Goal: Transaction & Acquisition: Purchase product/service

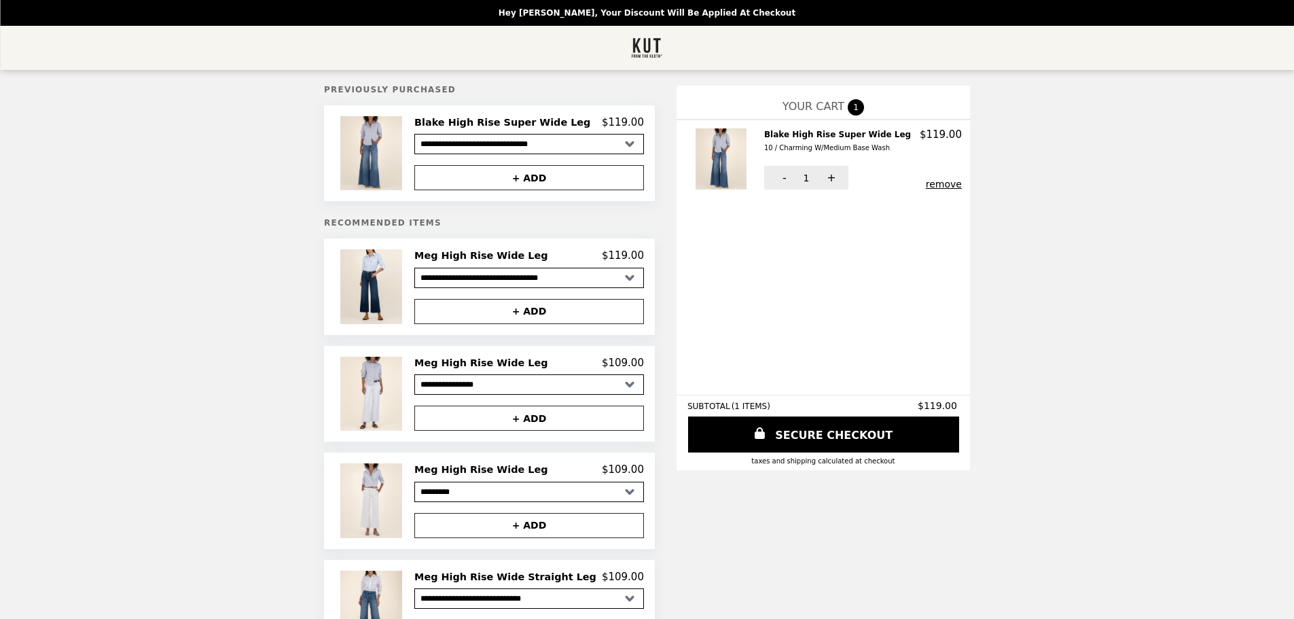
select select "**********"
select select "*********"
click at [404, 297] on img at bounding box center [372, 286] width 65 height 74
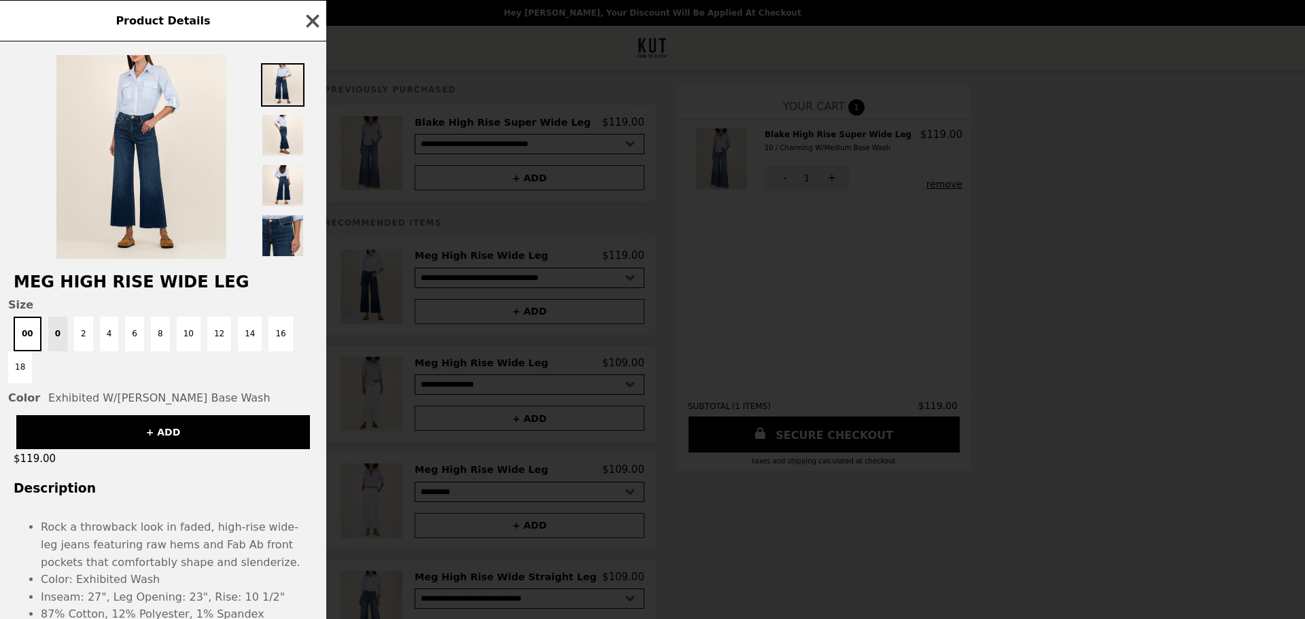
click at [321, 20] on icon "button" at bounding box center [312, 21] width 20 height 20
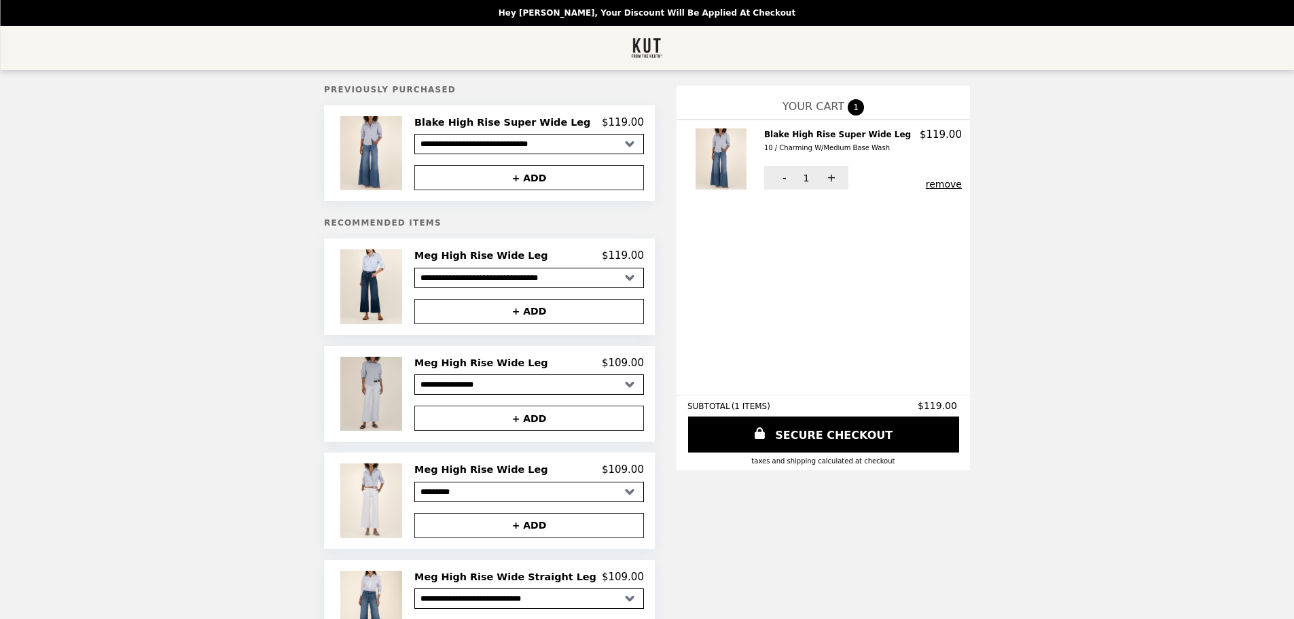
click at [406, 400] on img at bounding box center [372, 394] width 65 height 74
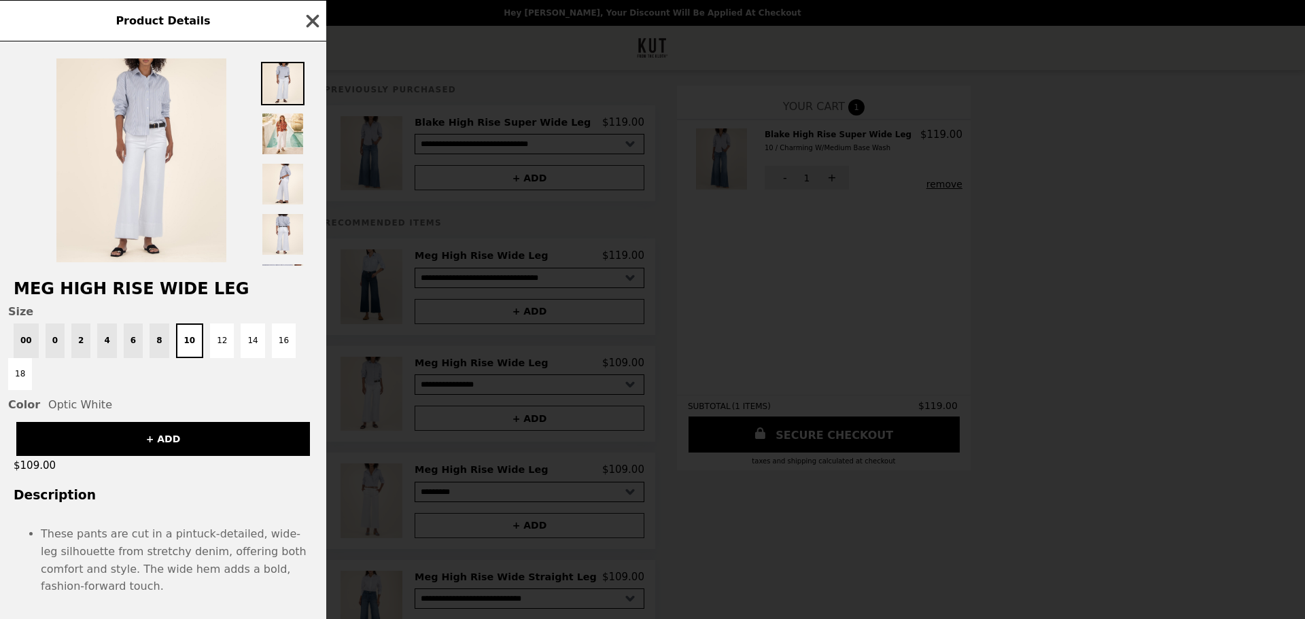
click at [317, 20] on icon "button" at bounding box center [312, 21] width 20 height 20
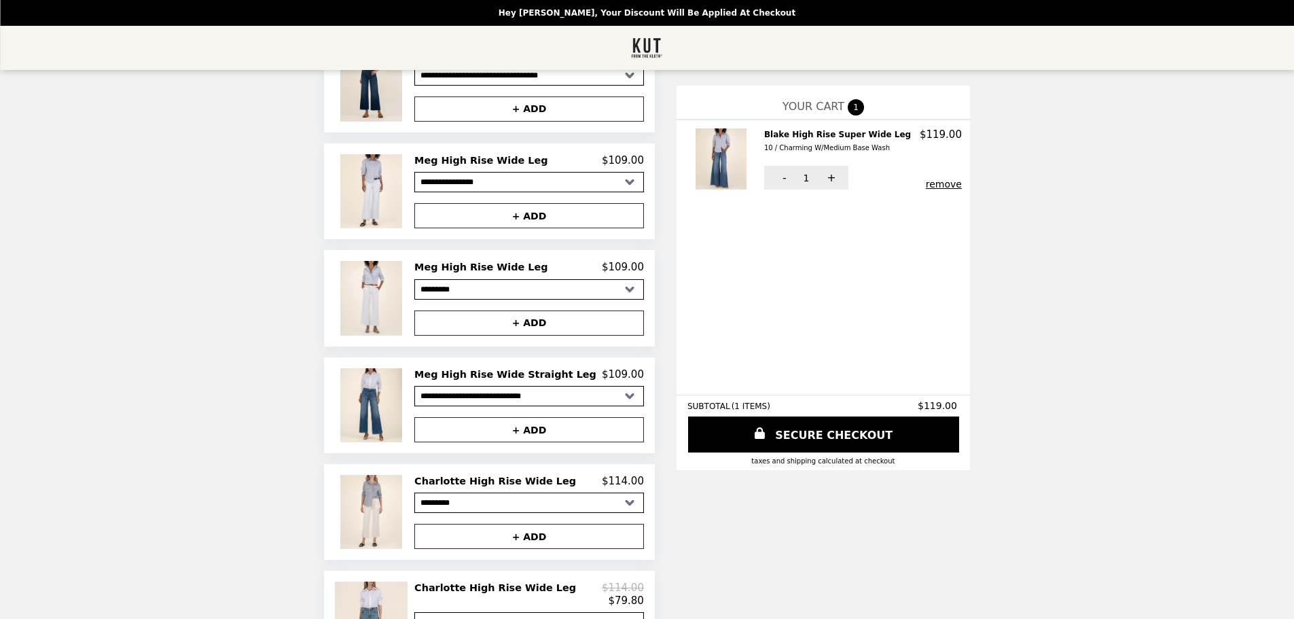
scroll to position [340, 0]
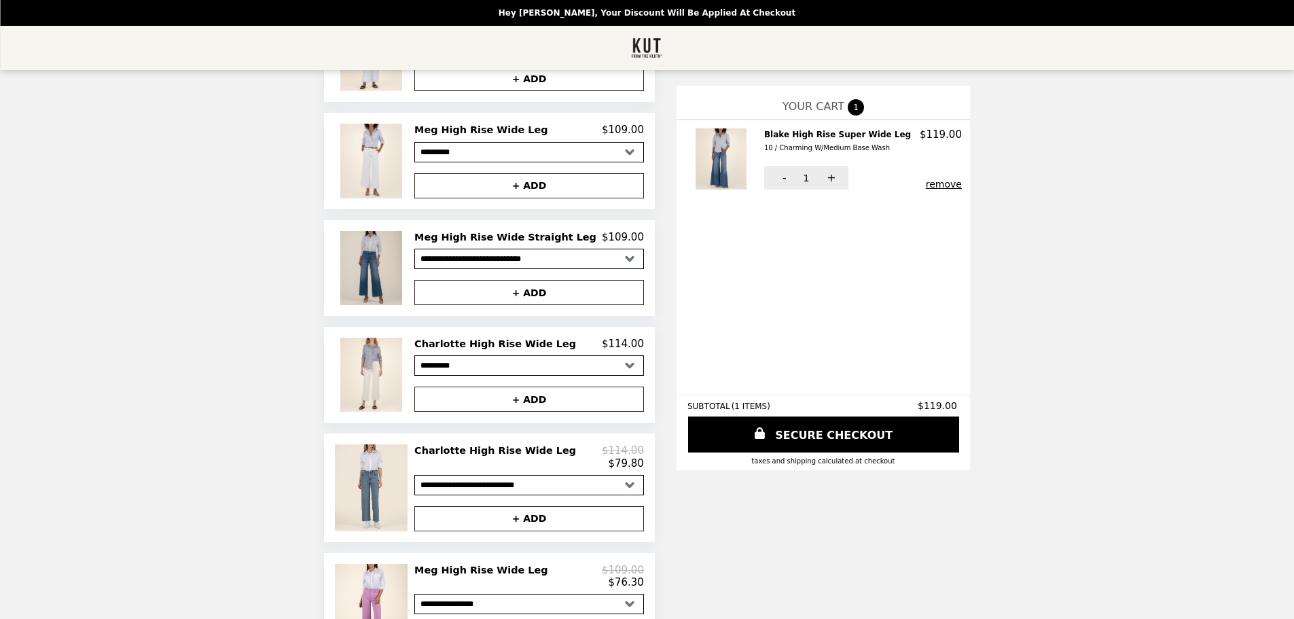
click at [394, 267] on img at bounding box center [372, 268] width 65 height 74
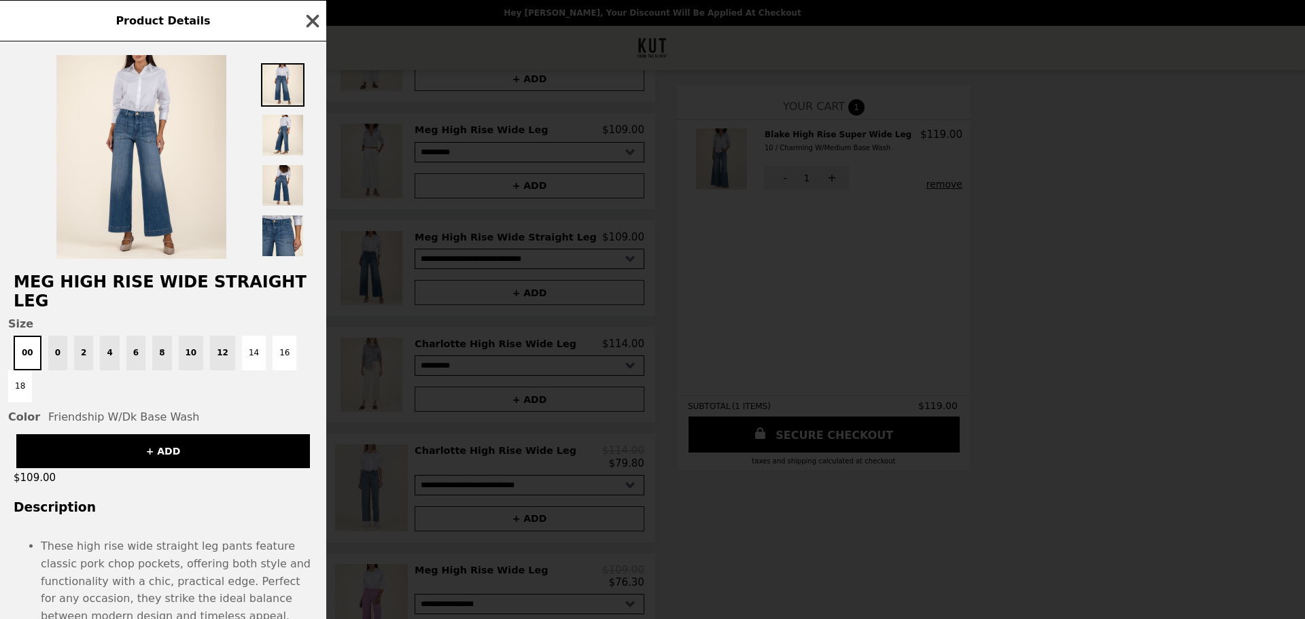
click at [314, 22] on icon "button" at bounding box center [312, 20] width 13 height 13
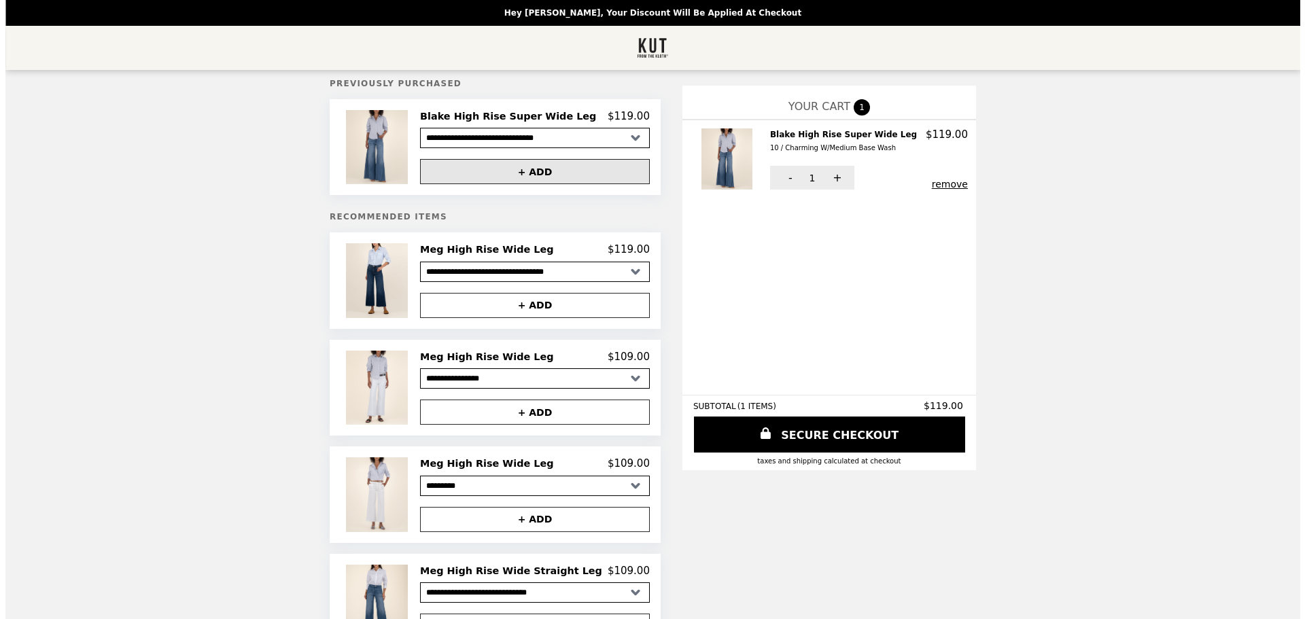
scroll to position [0, 0]
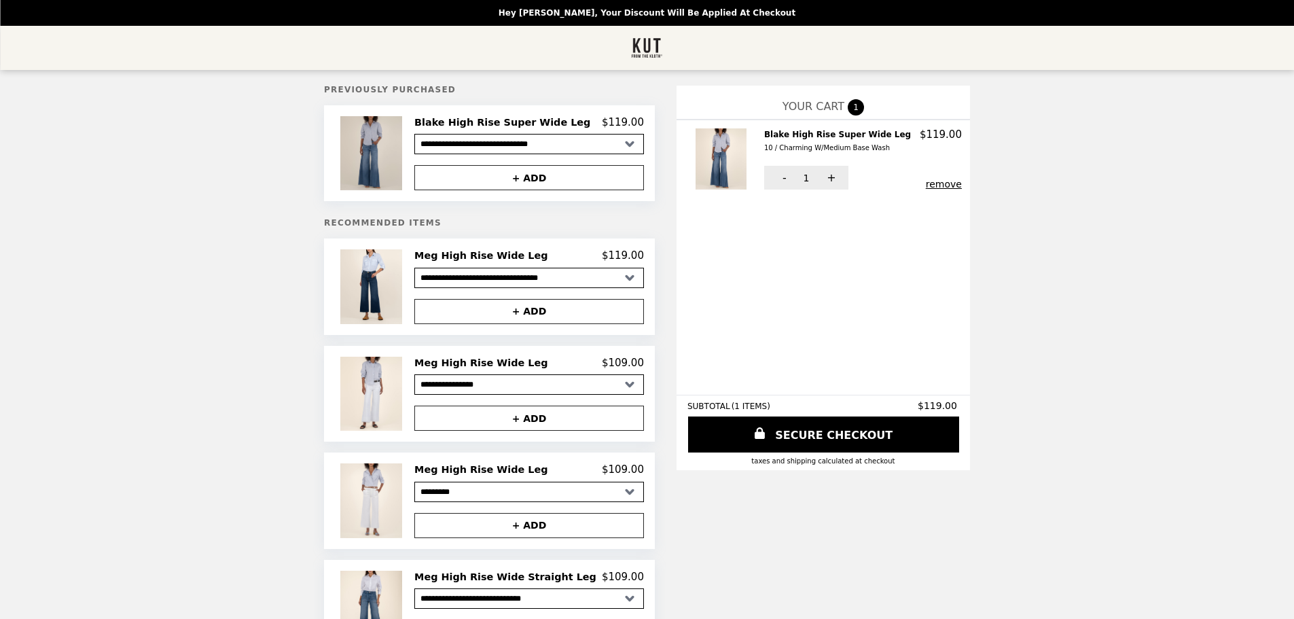
click at [375, 153] on img at bounding box center [372, 153] width 65 height 74
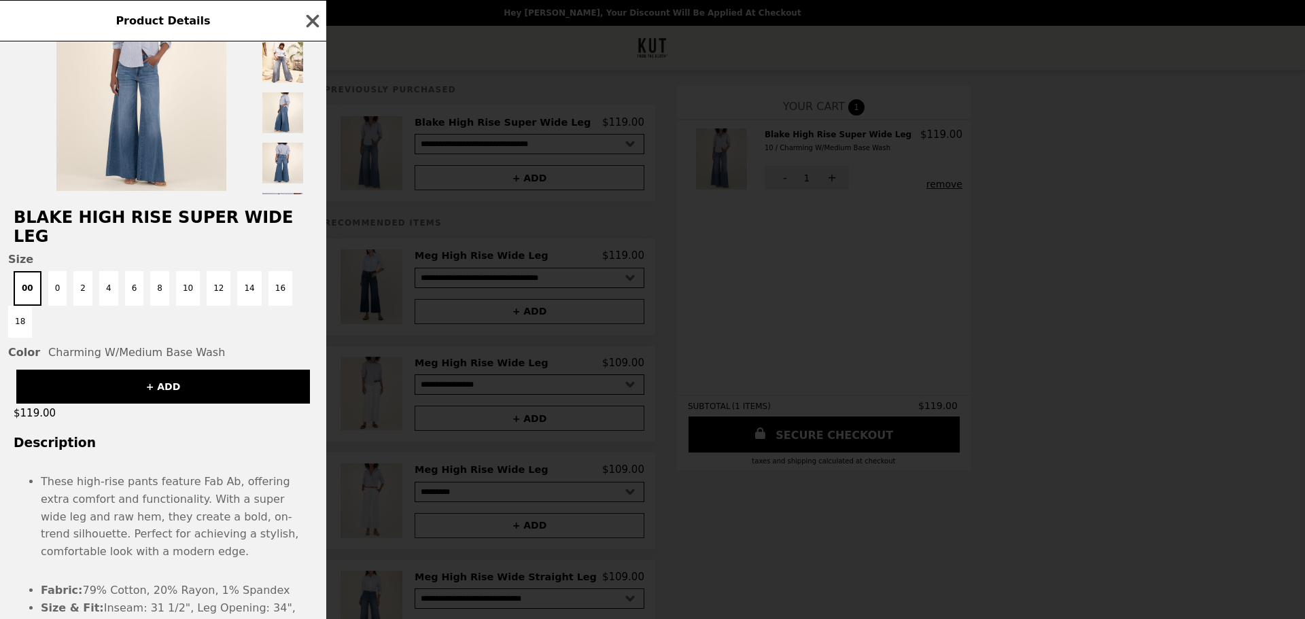
scroll to position [164, 0]
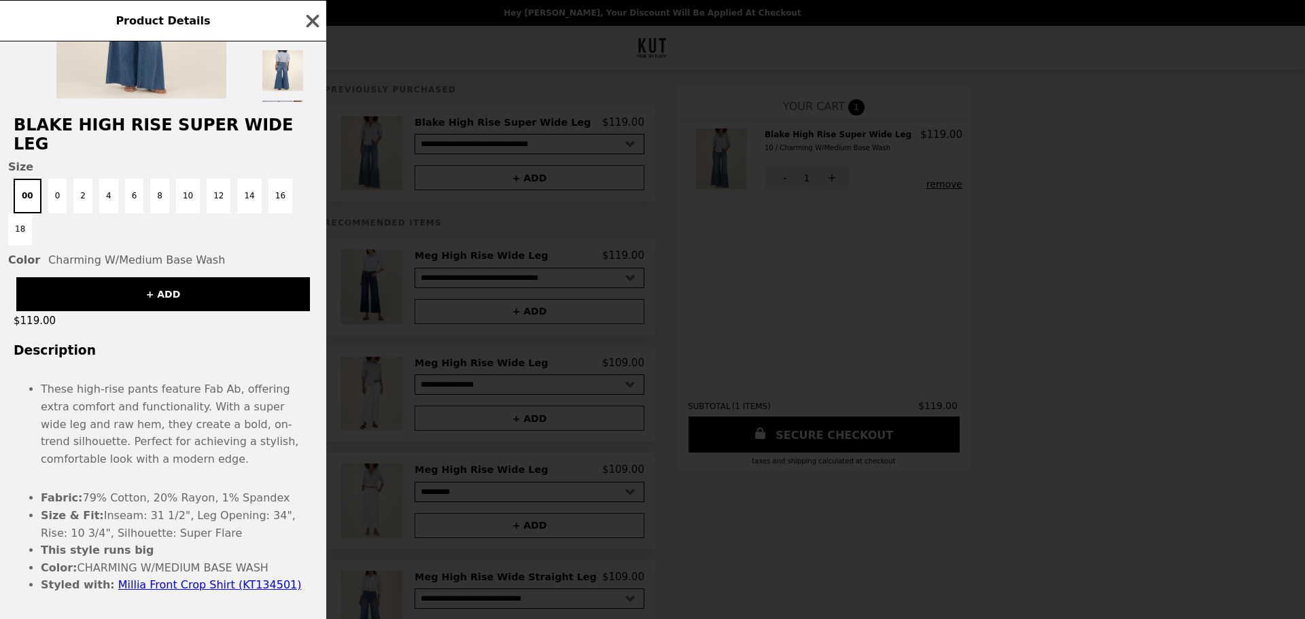
click at [154, 578] on link "Millia Front Crop Shirt (KT134501)" at bounding box center [209, 584] width 183 height 13
